Goal: Task Accomplishment & Management: Use online tool/utility

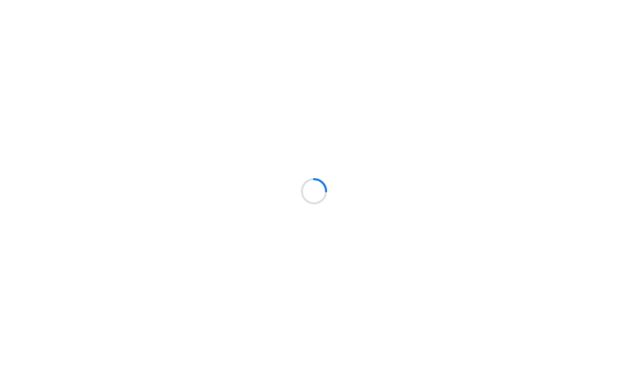
click at [240, 14] on div at bounding box center [314, 191] width 628 height 382
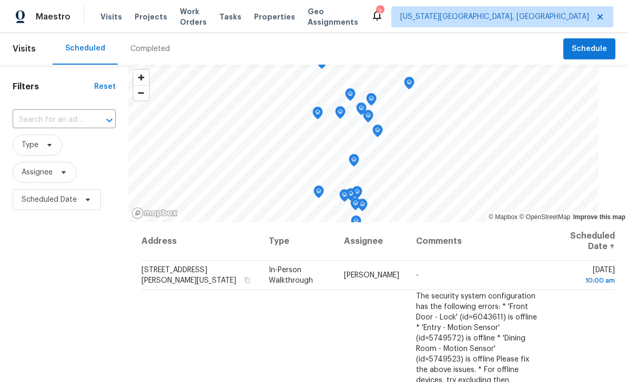
click at [239, 13] on span "Tasks" at bounding box center [230, 16] width 22 height 7
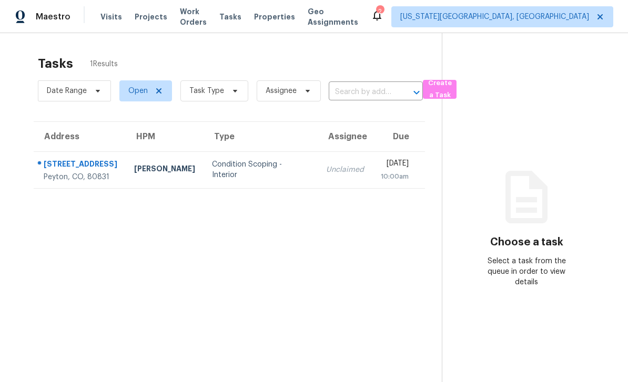
click at [201, 17] on span "Work Orders" at bounding box center [193, 16] width 27 height 21
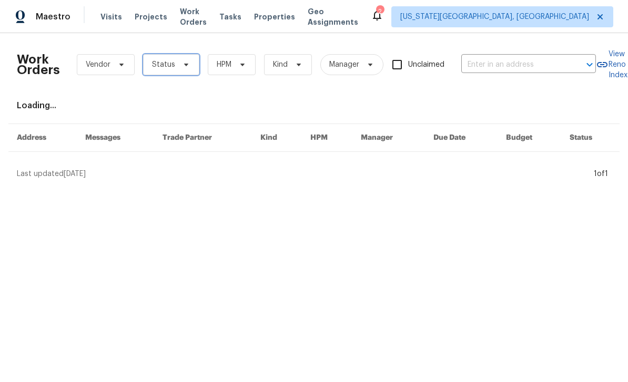
click at [187, 70] on span "Status" at bounding box center [171, 64] width 56 height 21
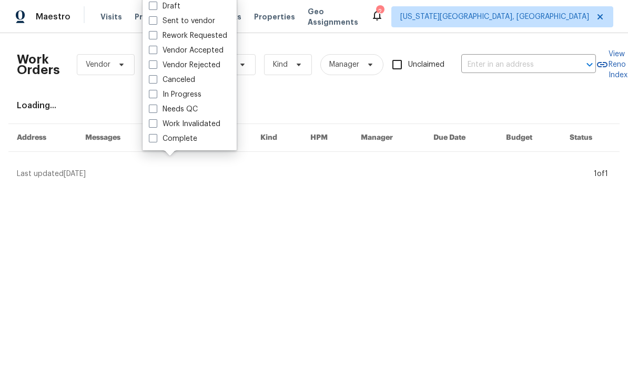
click at [161, 109] on label "Needs QC" at bounding box center [173, 109] width 49 height 11
click at [156, 109] on input "Needs QC" at bounding box center [152, 107] width 7 height 7
checkbox input "true"
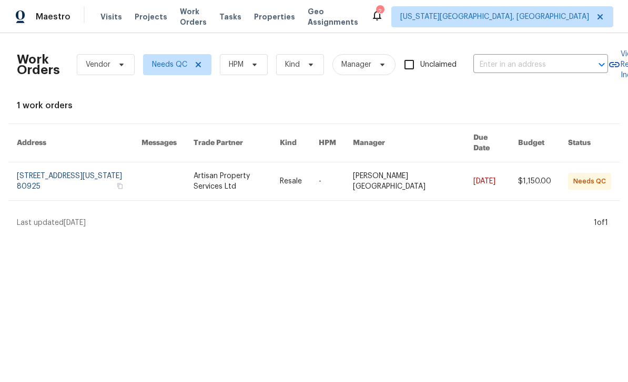
click at [289, 14] on span "Properties" at bounding box center [274, 17] width 41 height 11
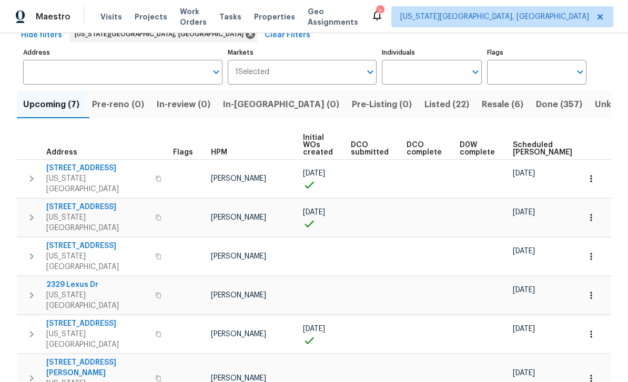
click at [152, 175] on button "button" at bounding box center [158, 178] width 13 height 25
click at [69, 164] on span "6815 Woodgate Ct" at bounding box center [97, 168] width 103 height 11
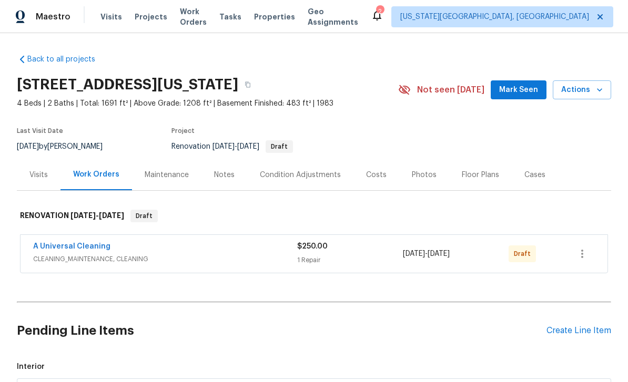
click at [597, 93] on icon "button" at bounding box center [599, 90] width 11 height 11
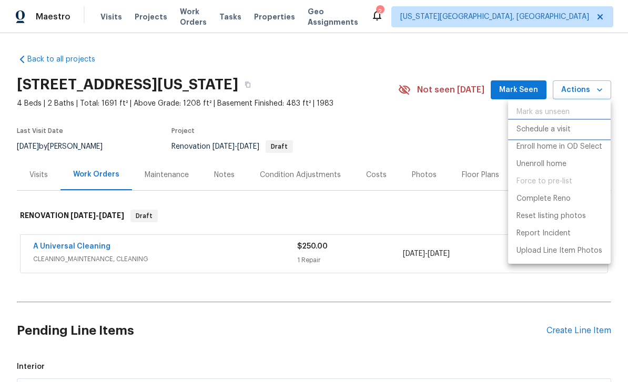
click at [546, 135] on li "Schedule a visit" at bounding box center [559, 129] width 103 height 17
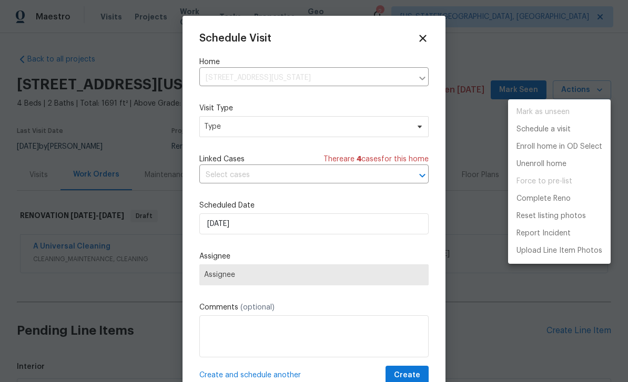
click at [294, 127] on div at bounding box center [314, 191] width 628 height 382
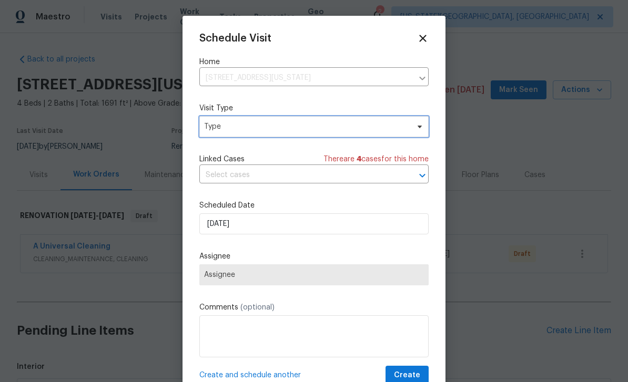
click at [330, 125] on span "Type" at bounding box center [306, 126] width 204 height 11
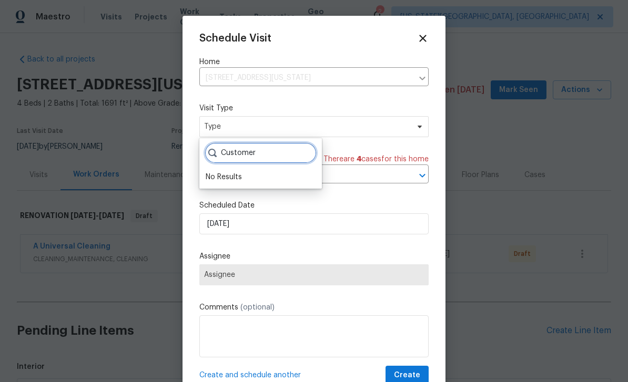
click at [260, 151] on input "Customer" at bounding box center [260, 152] width 112 height 21
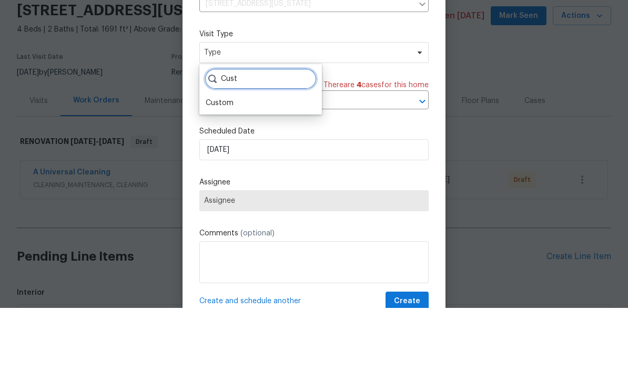
type input "Cust"
click at [226, 172] on div "Custom" at bounding box center [220, 177] width 28 height 11
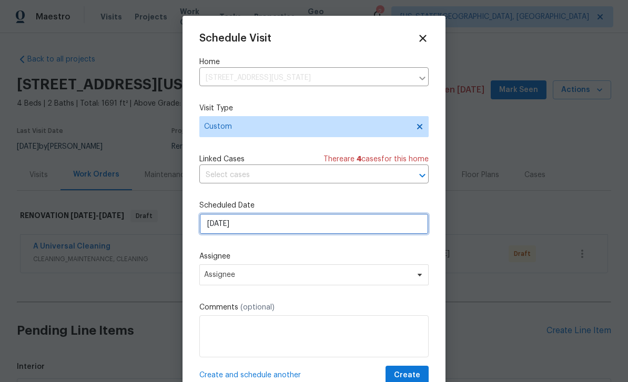
click at [286, 227] on input "[DATE]" at bounding box center [313, 223] width 229 height 21
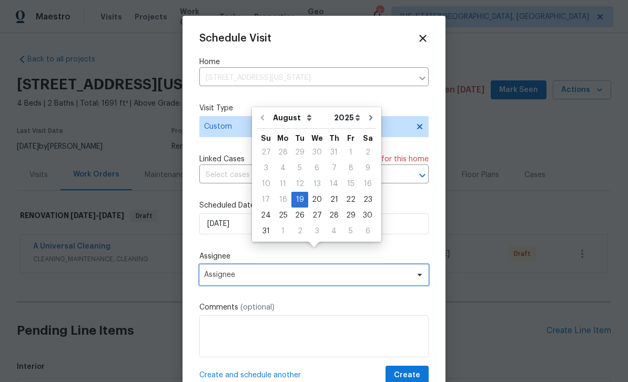
click at [316, 279] on span "Assignee" at bounding box center [307, 275] width 206 height 8
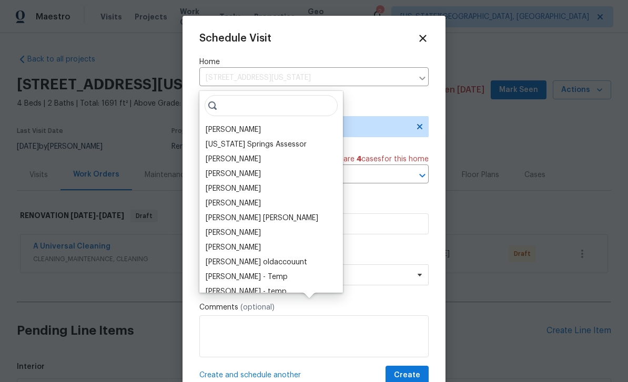
click at [240, 122] on div "[PERSON_NAME]" at bounding box center [270, 129] width 137 height 15
click at [238, 125] on div "[PERSON_NAME]" at bounding box center [233, 130] width 55 height 11
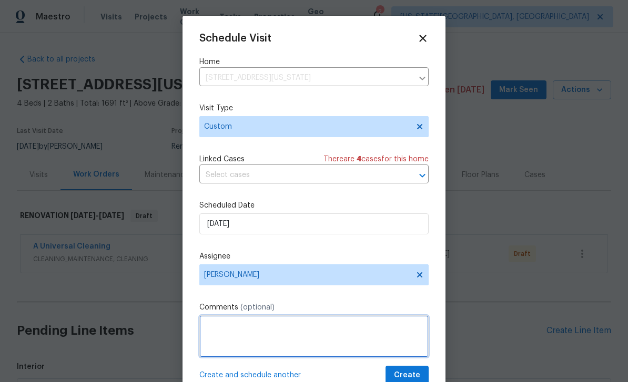
click at [327, 334] on textarea at bounding box center [313, 336] width 229 height 42
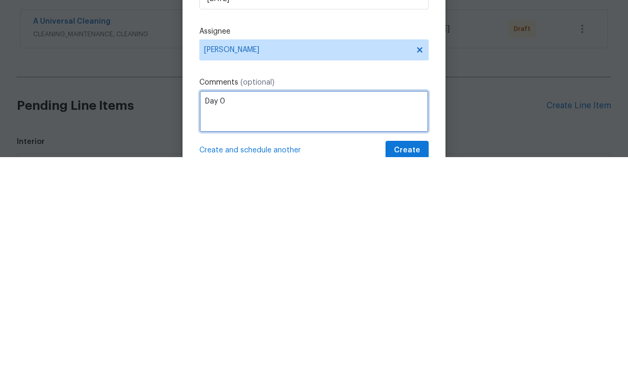
type textarea "Day 0"
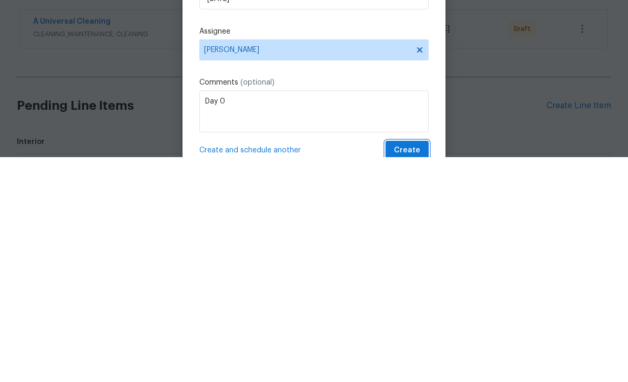
click at [414, 369] on span "Create" at bounding box center [407, 375] width 26 height 13
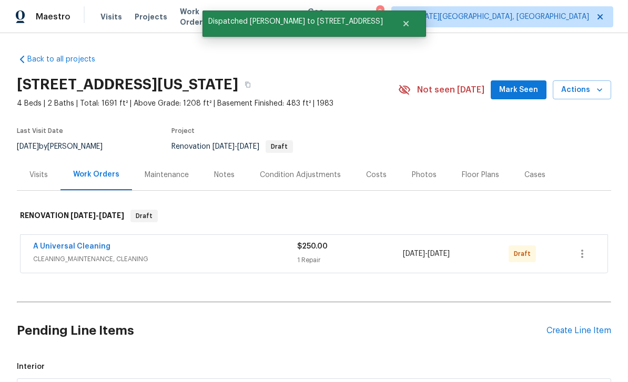
scroll to position [0, 0]
click at [366, 170] on div "Costs" at bounding box center [376, 175] width 21 height 11
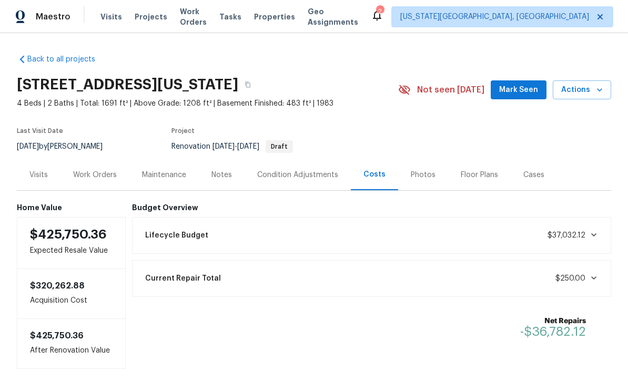
click at [306, 170] on div "Condition Adjustments" at bounding box center [297, 175] width 81 height 11
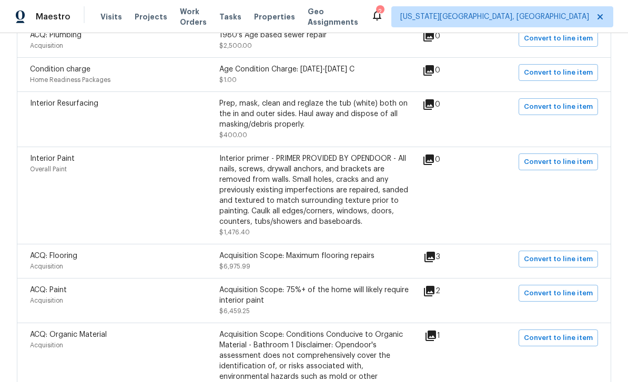
scroll to position [292, 0]
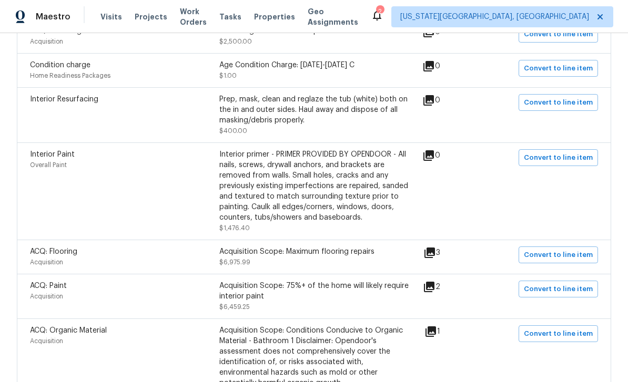
click at [434, 256] on icon at bounding box center [429, 253] width 11 height 11
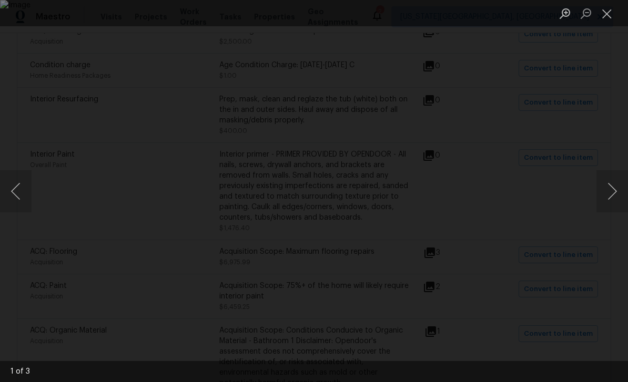
click at [607, 185] on button "Next image" at bounding box center [612, 191] width 32 height 42
click at [612, 179] on button "Next image" at bounding box center [612, 191] width 32 height 42
click at [610, 193] on button "Next image" at bounding box center [612, 191] width 32 height 42
click at [602, 18] on button "Close lightbox" at bounding box center [606, 13] width 21 height 18
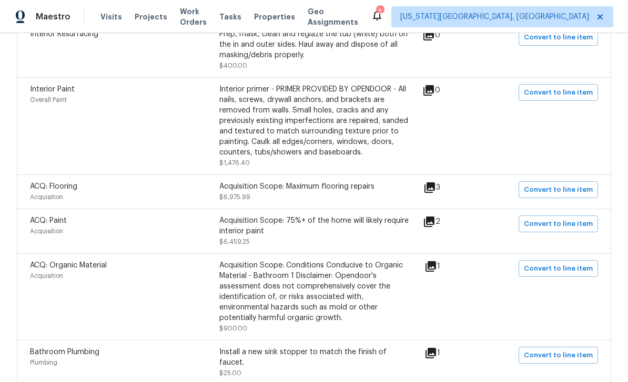
scroll to position [429, 0]
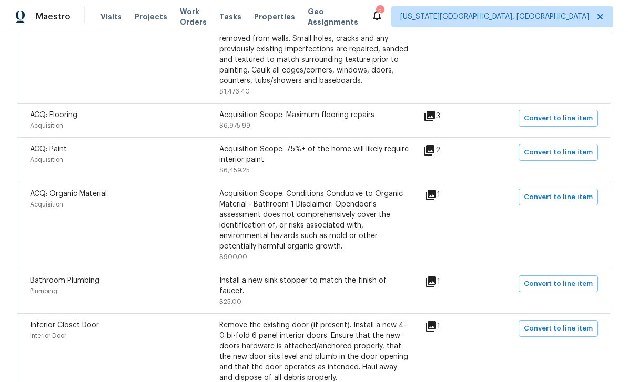
click at [434, 153] on icon at bounding box center [429, 150] width 11 height 11
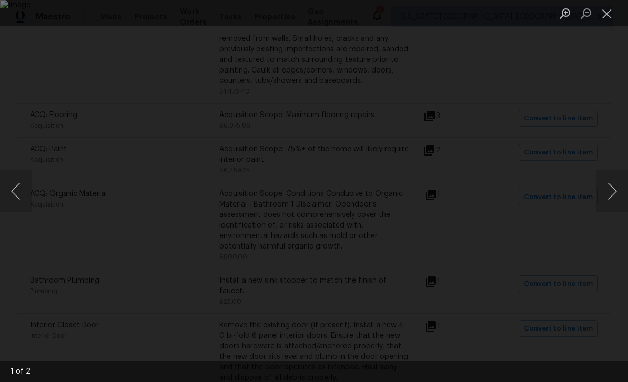
click at [598, 187] on button "Next image" at bounding box center [612, 191] width 32 height 42
click at [600, 14] on button "Close lightbox" at bounding box center [606, 13] width 21 height 18
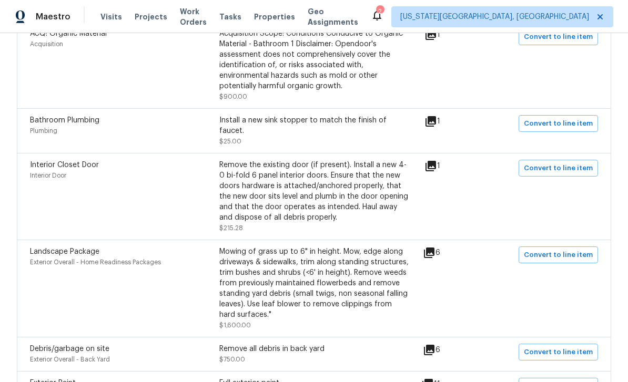
scroll to position [592, 0]
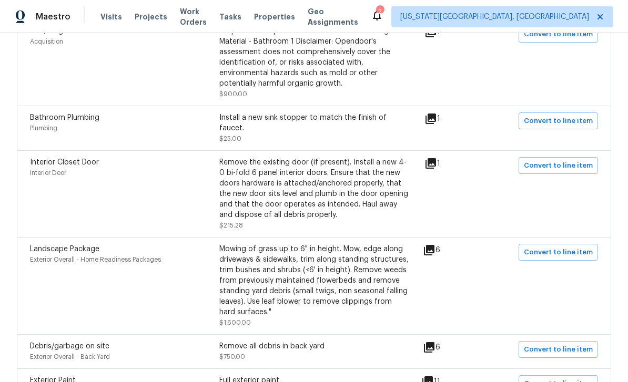
click at [435, 244] on icon at bounding box center [429, 250] width 13 height 13
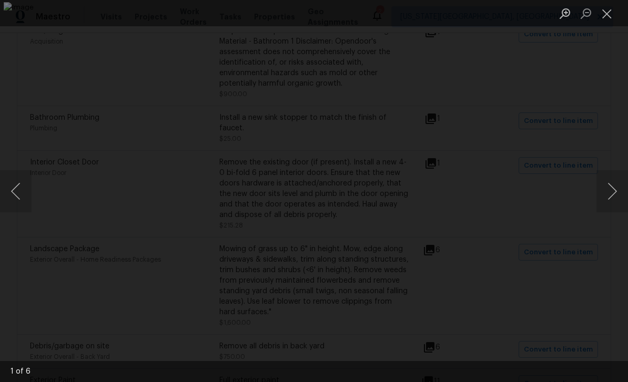
click at [604, 185] on button "Next image" at bounding box center [612, 191] width 32 height 42
click at [607, 179] on button "Next image" at bounding box center [612, 191] width 32 height 42
click at [606, 18] on button "Close lightbox" at bounding box center [606, 13] width 21 height 18
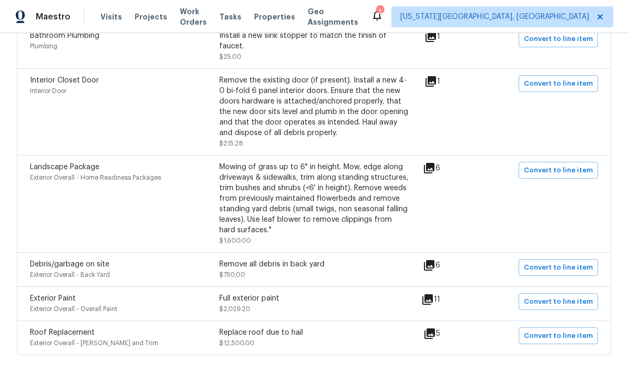
scroll to position [673, 0]
click at [433, 295] on icon at bounding box center [427, 300] width 11 height 11
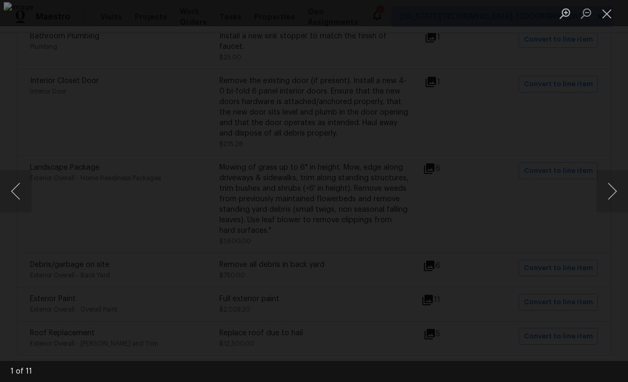
click at [602, 190] on button "Next image" at bounding box center [612, 191] width 32 height 42
click at [601, 191] on button "Next image" at bounding box center [612, 191] width 32 height 42
click at [596, 193] on div "Lightbox" at bounding box center [314, 191] width 628 height 382
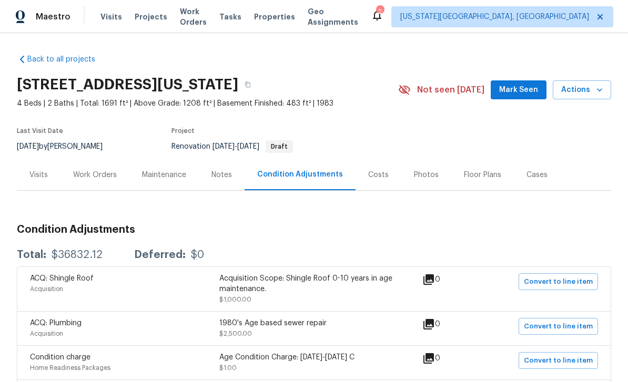
scroll to position [0, 0]
click at [515, 80] on button "Mark Seen" at bounding box center [518, 89] width 56 height 19
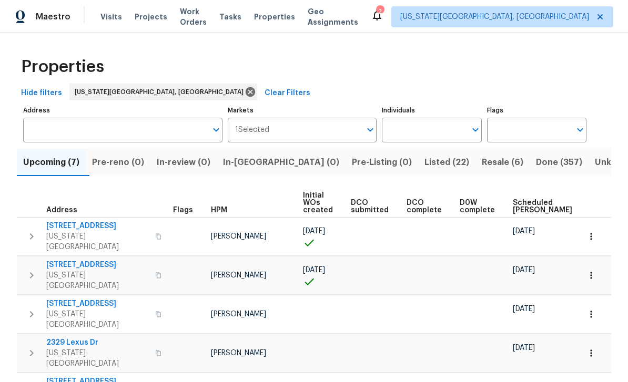
click at [241, 7] on div "Visits Projects Work Orders Tasks Properties Geo Assignments" at bounding box center [235, 16] width 270 height 21
click at [235, 17] on span "Tasks" at bounding box center [230, 16] width 22 height 7
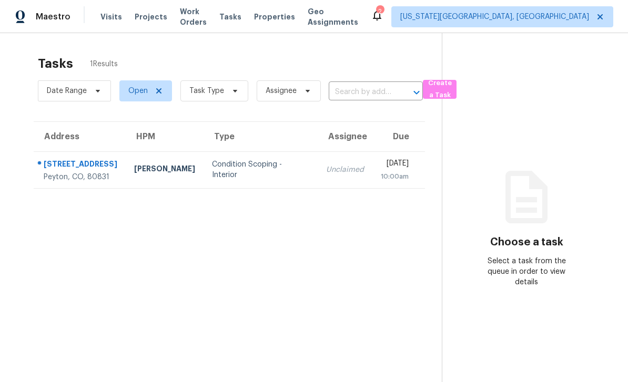
click at [56, 159] on div "12384 Pine Valley Cir" at bounding box center [81, 165] width 74 height 13
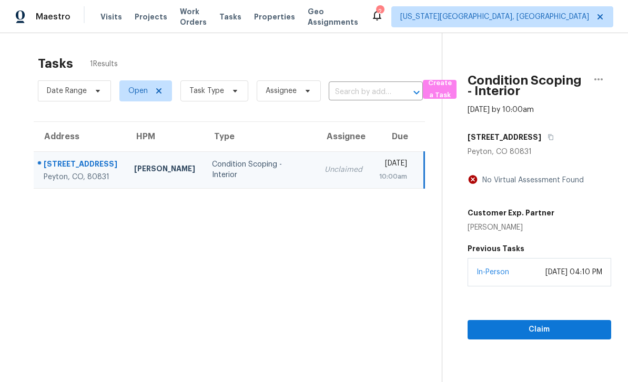
click at [106, 172] on div "12384 Pine Valley Cir" at bounding box center [81, 165] width 74 height 13
copy div "12384 Pine Valley Cir Peyton, CO, 80831"
